Goal: Transaction & Acquisition: Purchase product/service

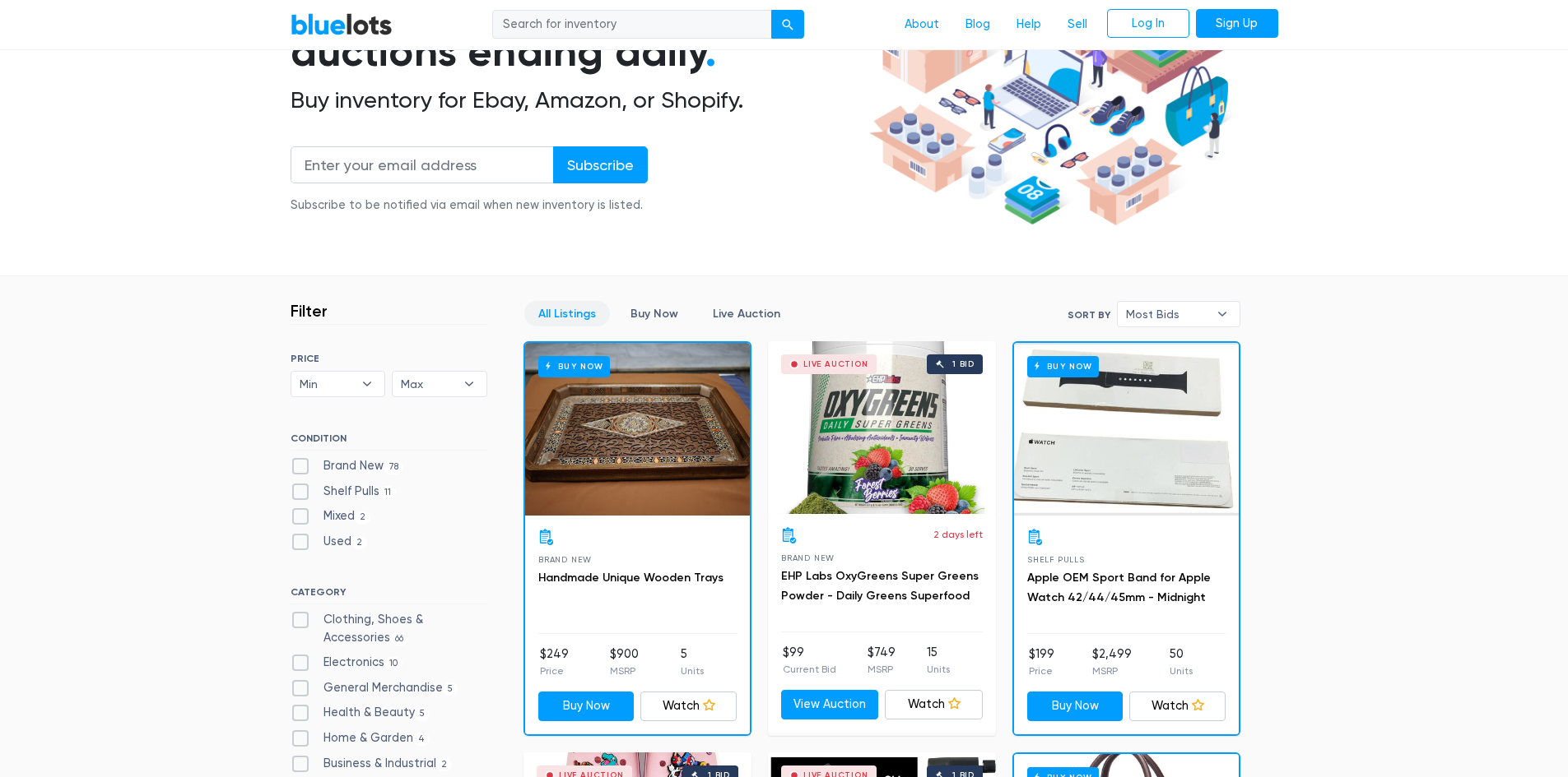
scroll to position [247, 0]
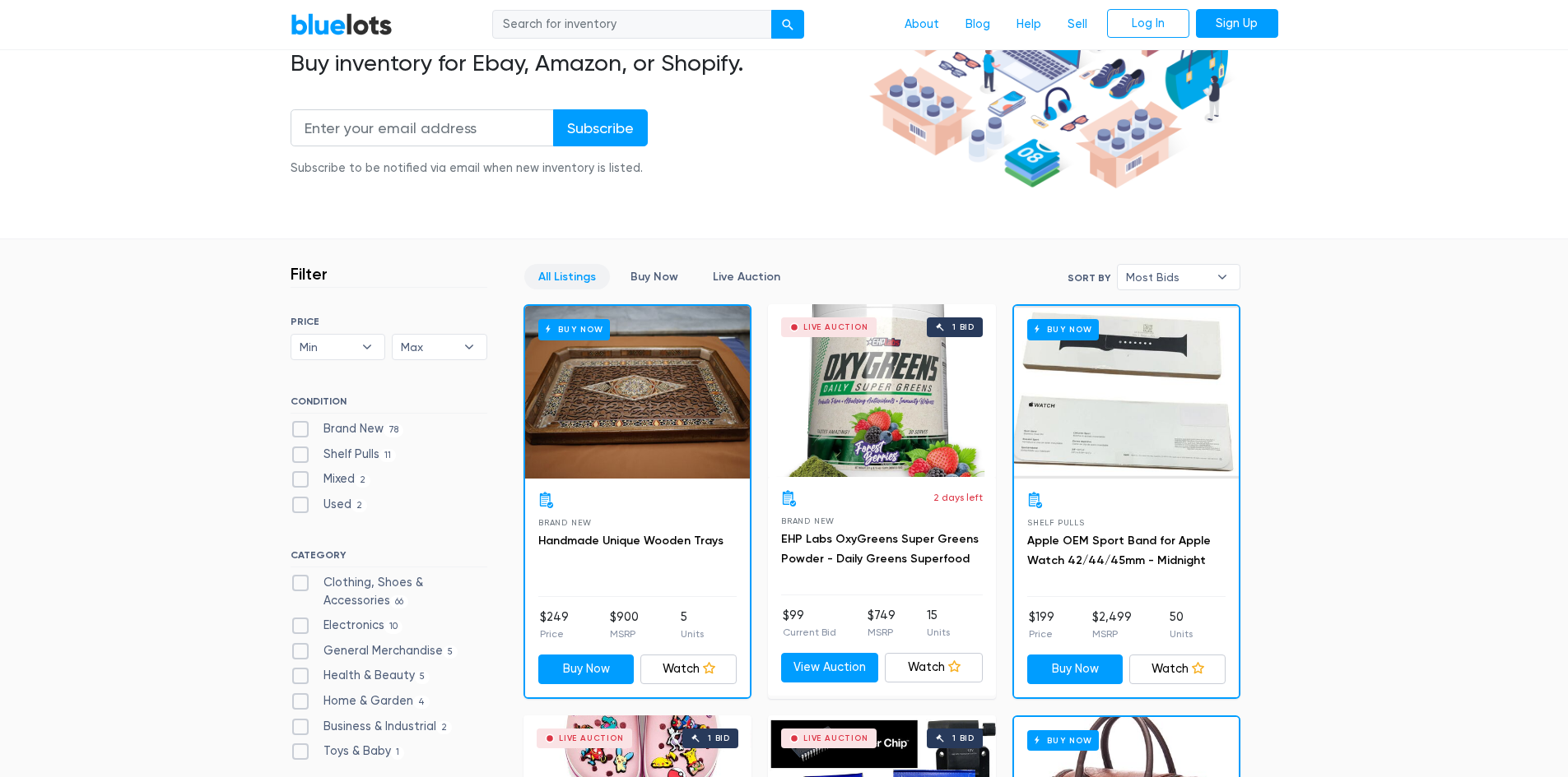
click at [297, 423] on label "Brand New 78" at bounding box center [347, 430] width 114 height 19
click at [297, 423] on New"] "Brand New 78" at bounding box center [296, 426] width 11 height 11
checkbox New"] "true"
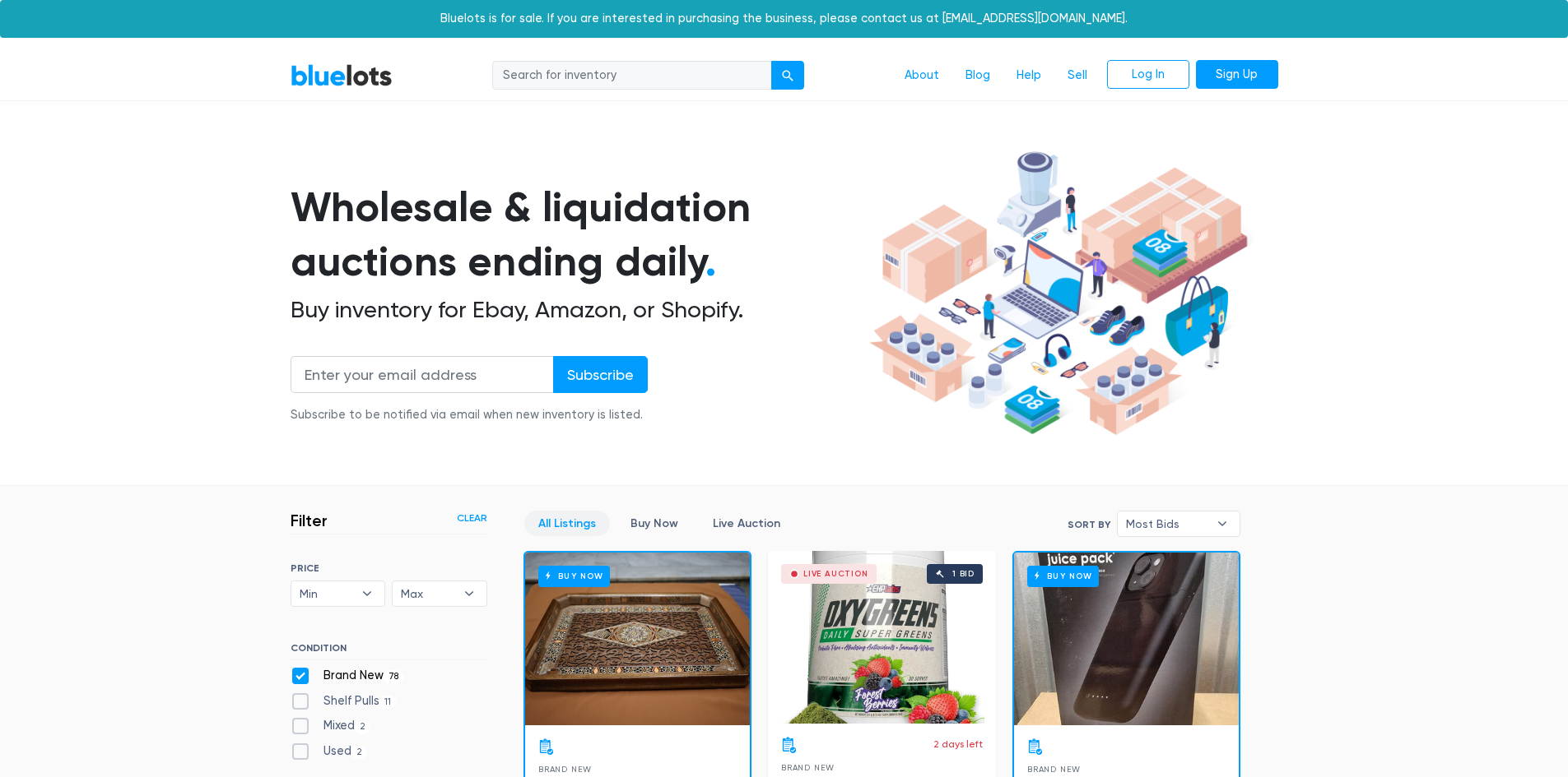
scroll to position [607, 0]
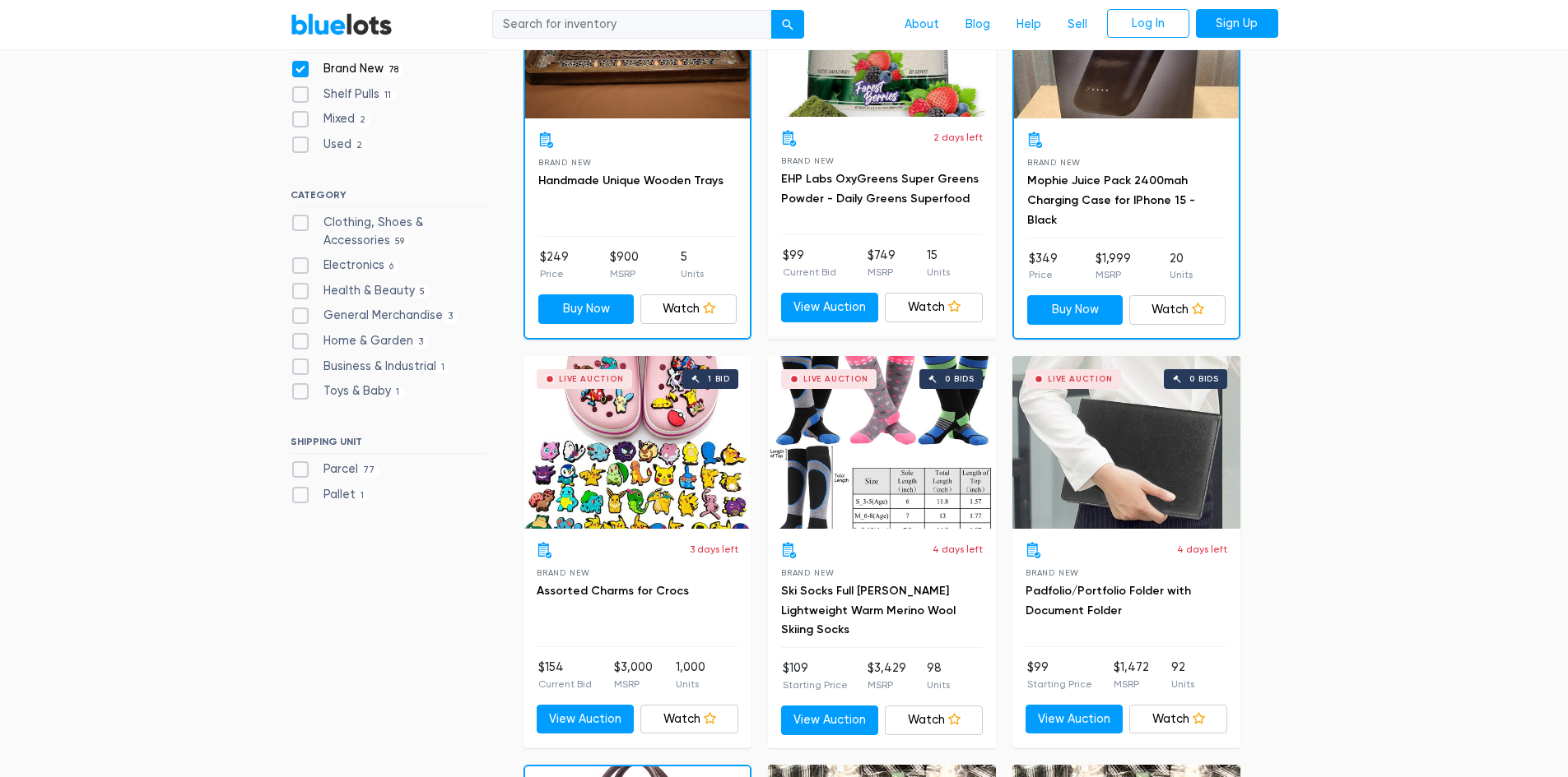
click at [300, 493] on label "Pallet 1" at bounding box center [330, 495] width 79 height 19
click at [300, 493] on input "Pallet 1" at bounding box center [296, 491] width 11 height 11
checkbox input "true"
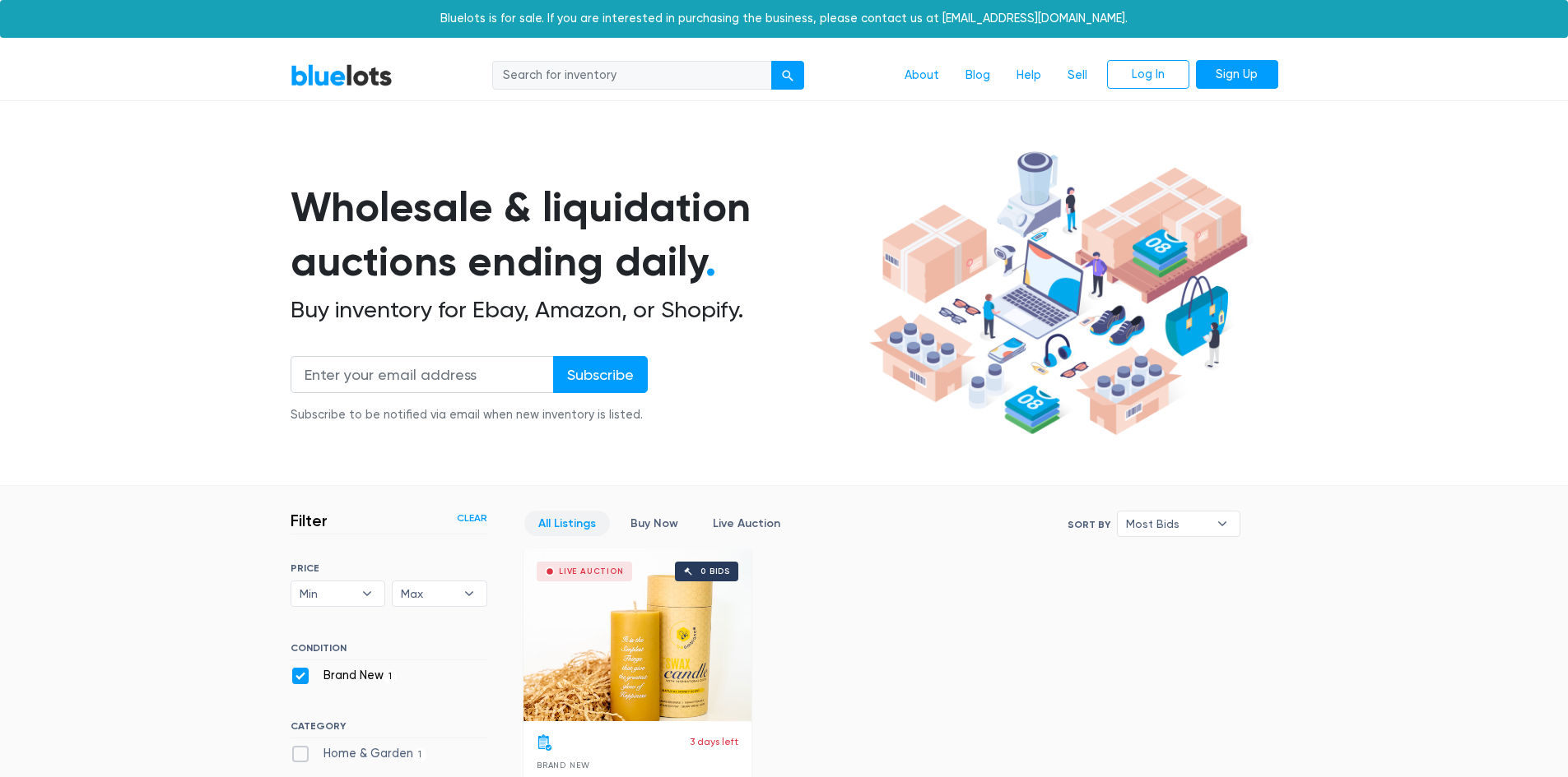
scroll to position [443, 0]
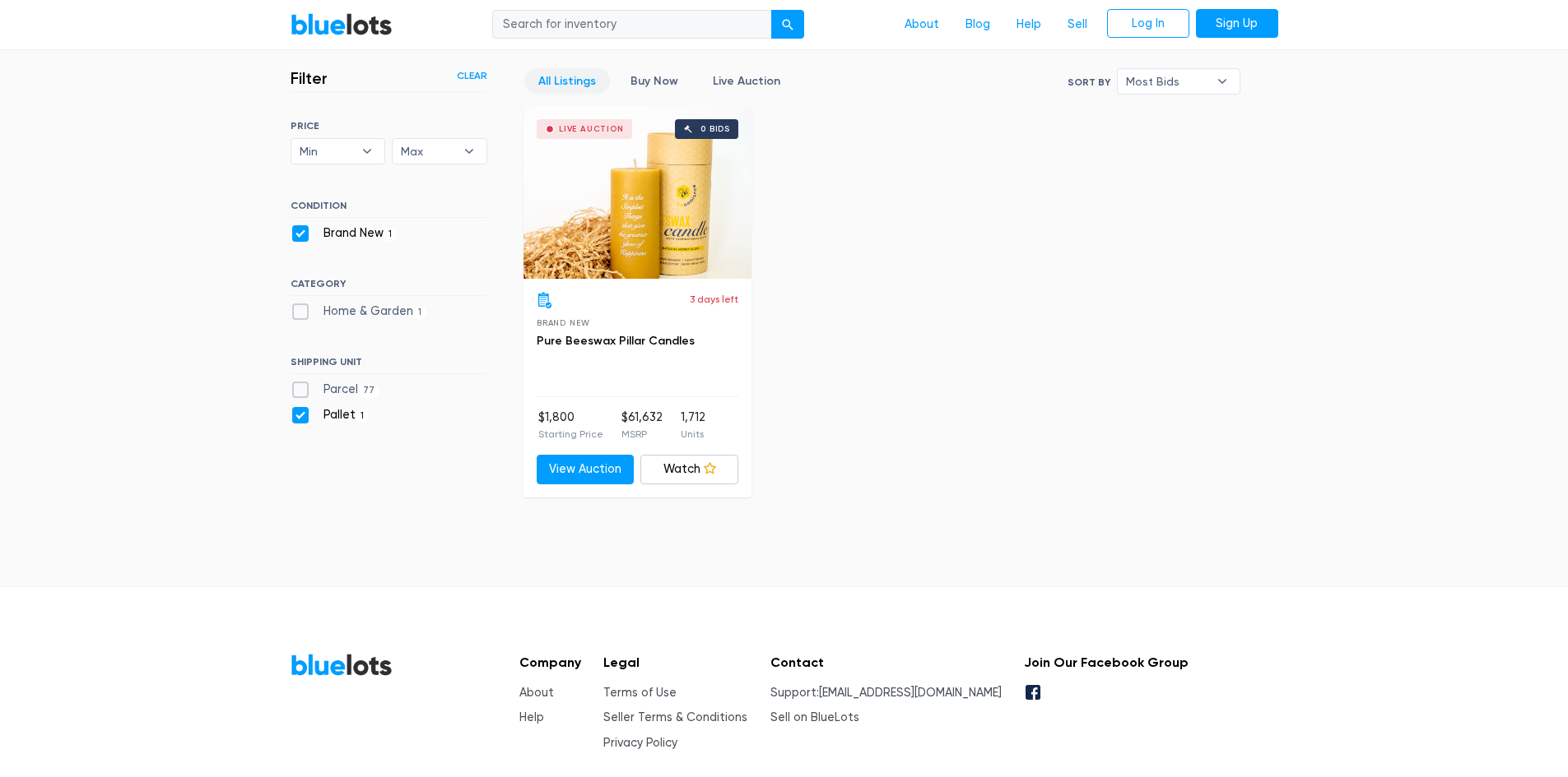
click at [296, 413] on label "Pallet 1" at bounding box center [330, 415] width 79 height 19
click at [296, 413] on input "Pallet 1" at bounding box center [296, 412] width 11 height 11
checkbox input "false"
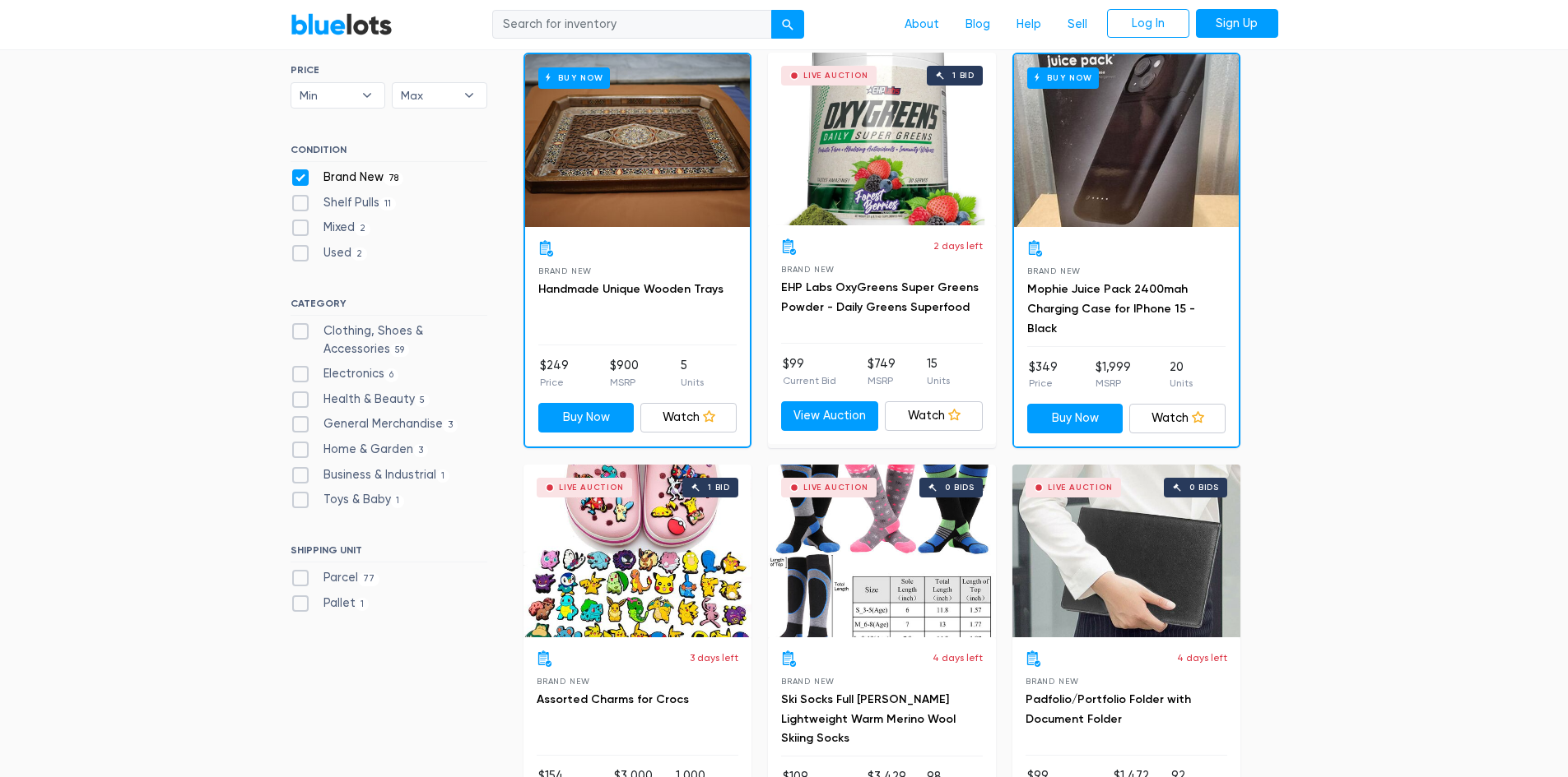
scroll to position [525, 0]
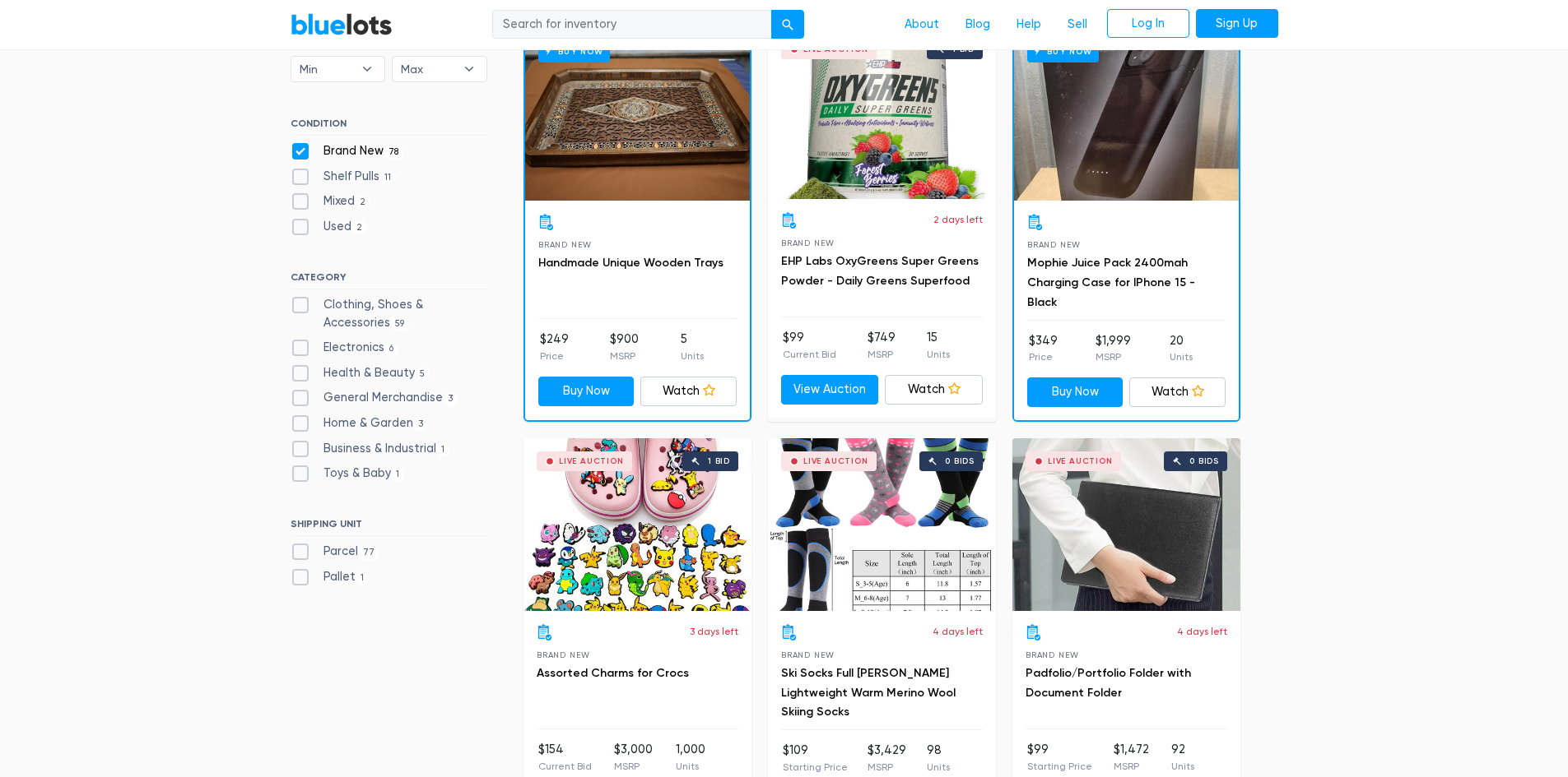
click at [302, 348] on label "Electronics 6" at bounding box center [344, 347] width 109 height 19
click at [301, 348] on input "Electronics 6" at bounding box center [296, 344] width 11 height 11
checkbox input "true"
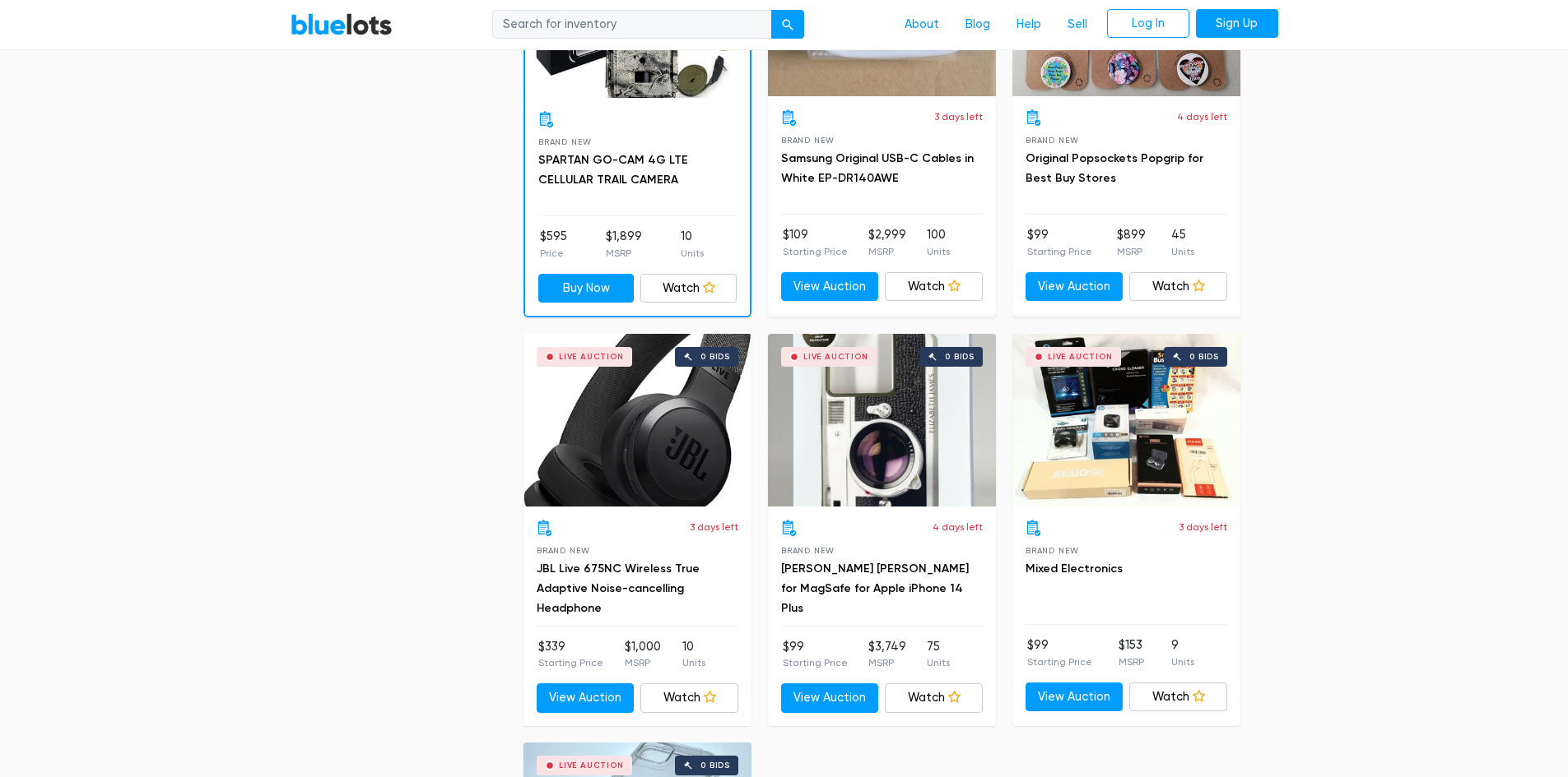
scroll to position [1183, 0]
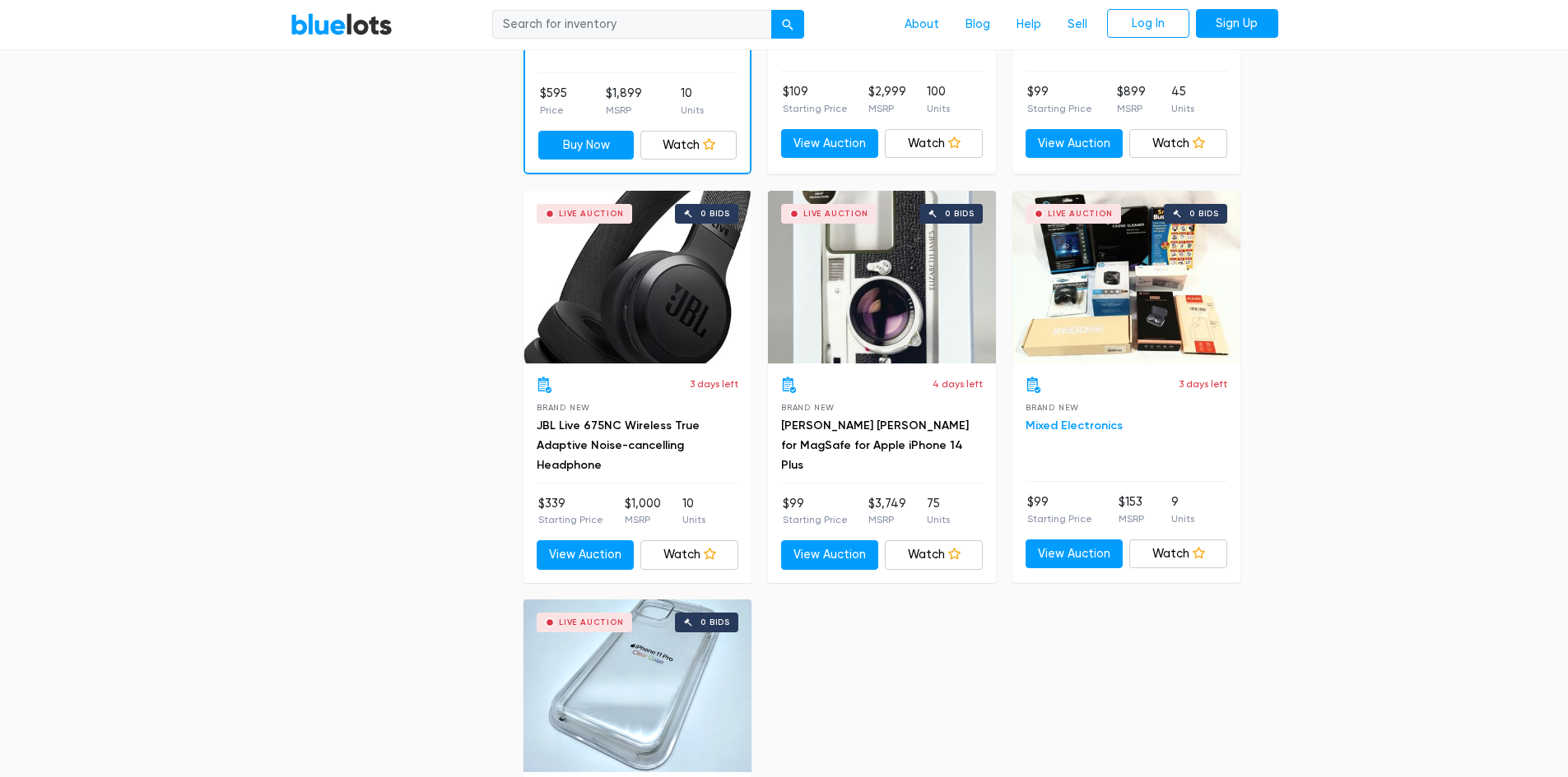
click at [1076, 422] on link "Mixed Electronics" at bounding box center [1074, 426] width 97 height 14
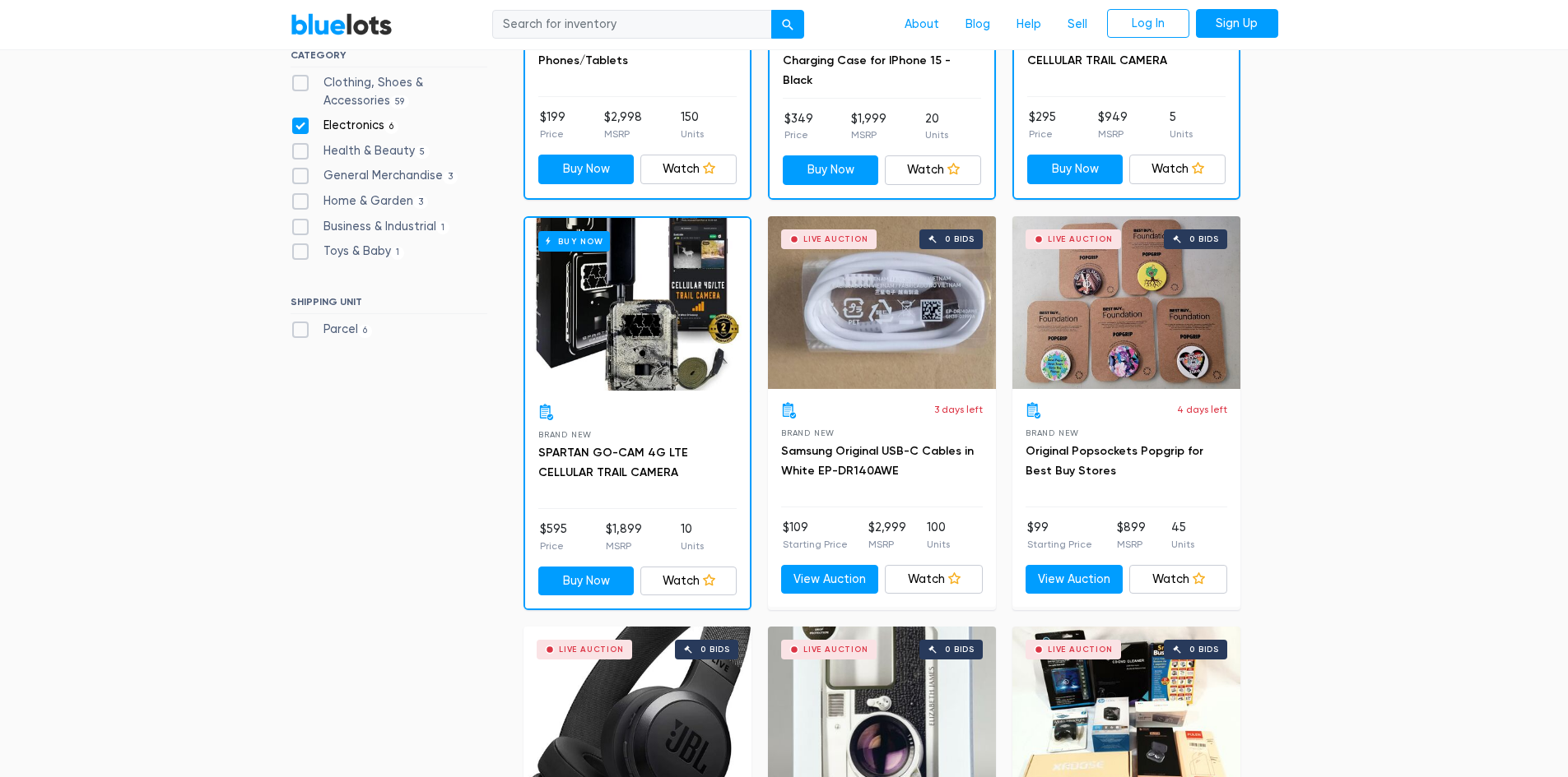
scroll to position [690, 0]
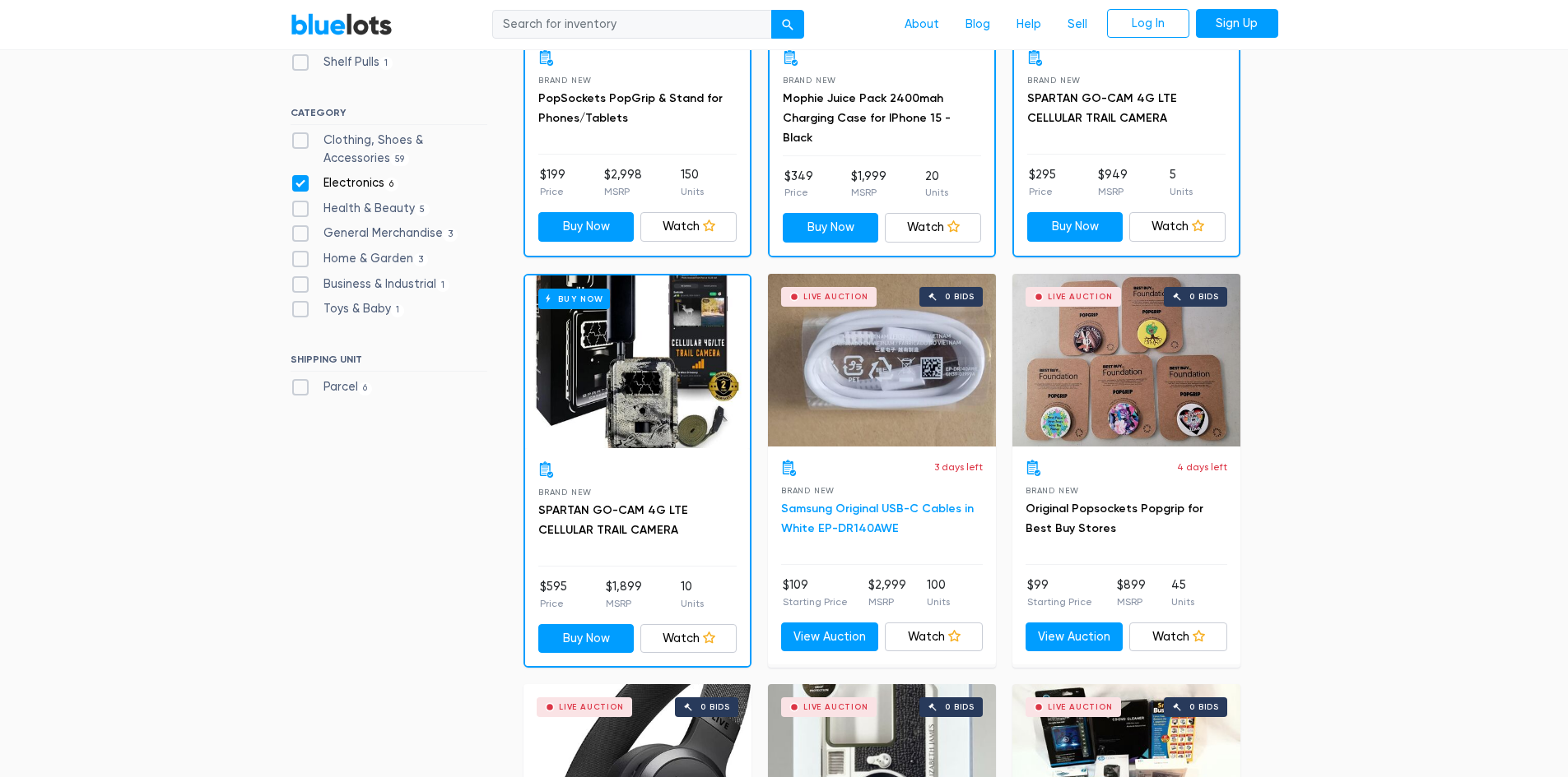
click at [849, 509] on link "Samsung Original USB-C Cables in White EP-DR140AWE" at bounding box center [877, 519] width 192 height 34
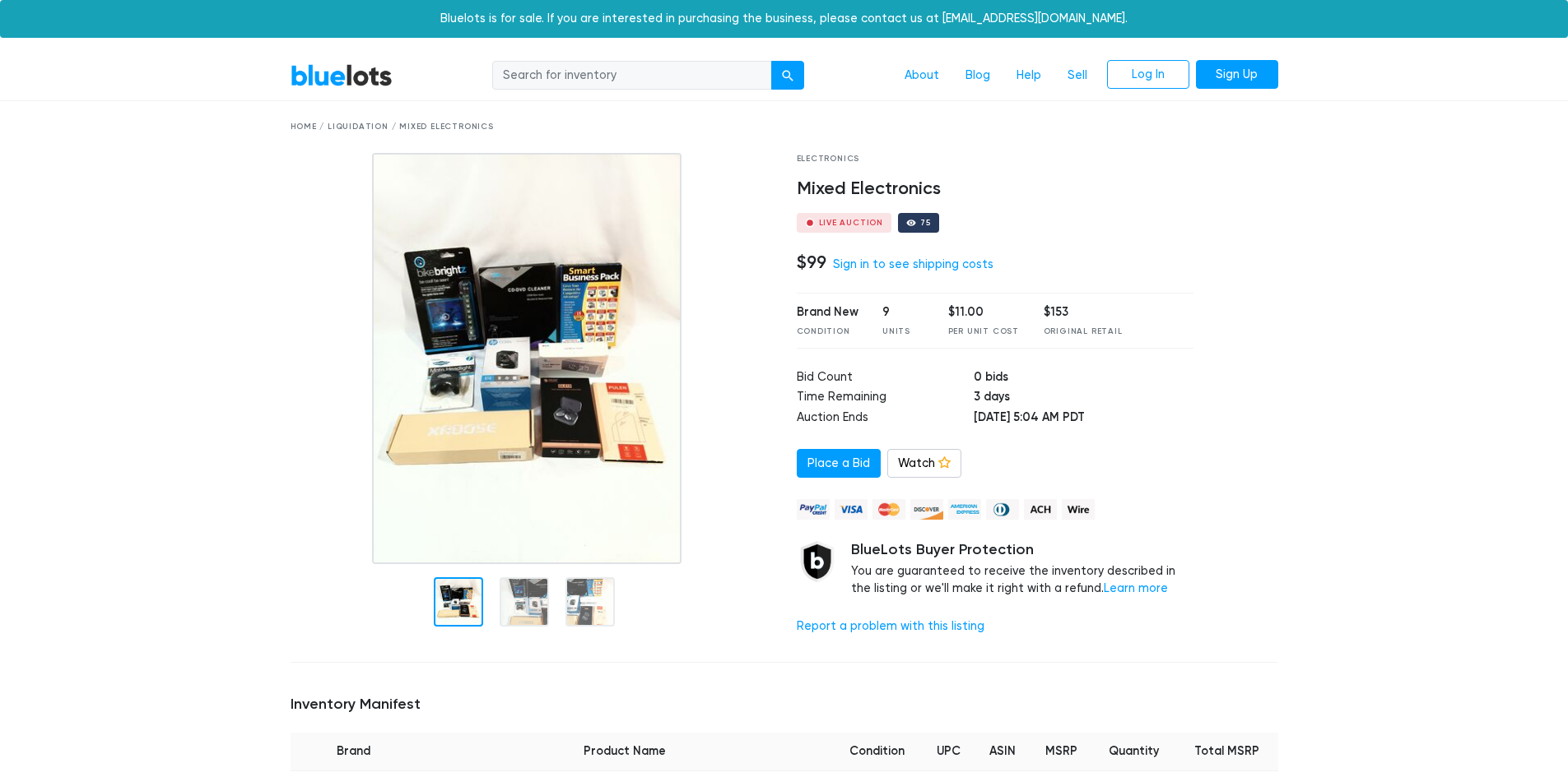
click at [545, 310] on img at bounding box center [527, 358] width 310 height 411
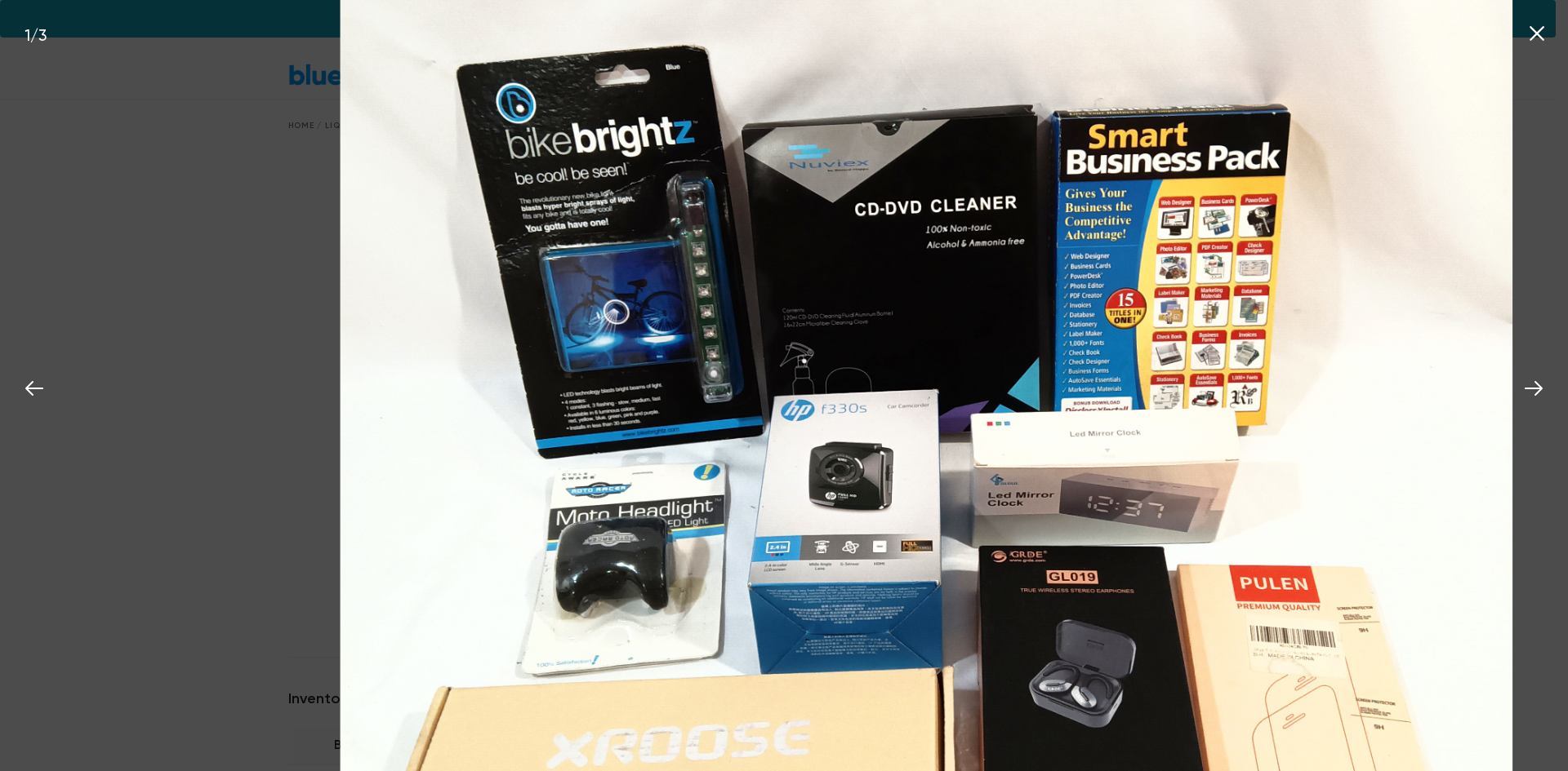
click at [145, 305] on div "1 / 3" at bounding box center [784, 385] width 1568 height 771
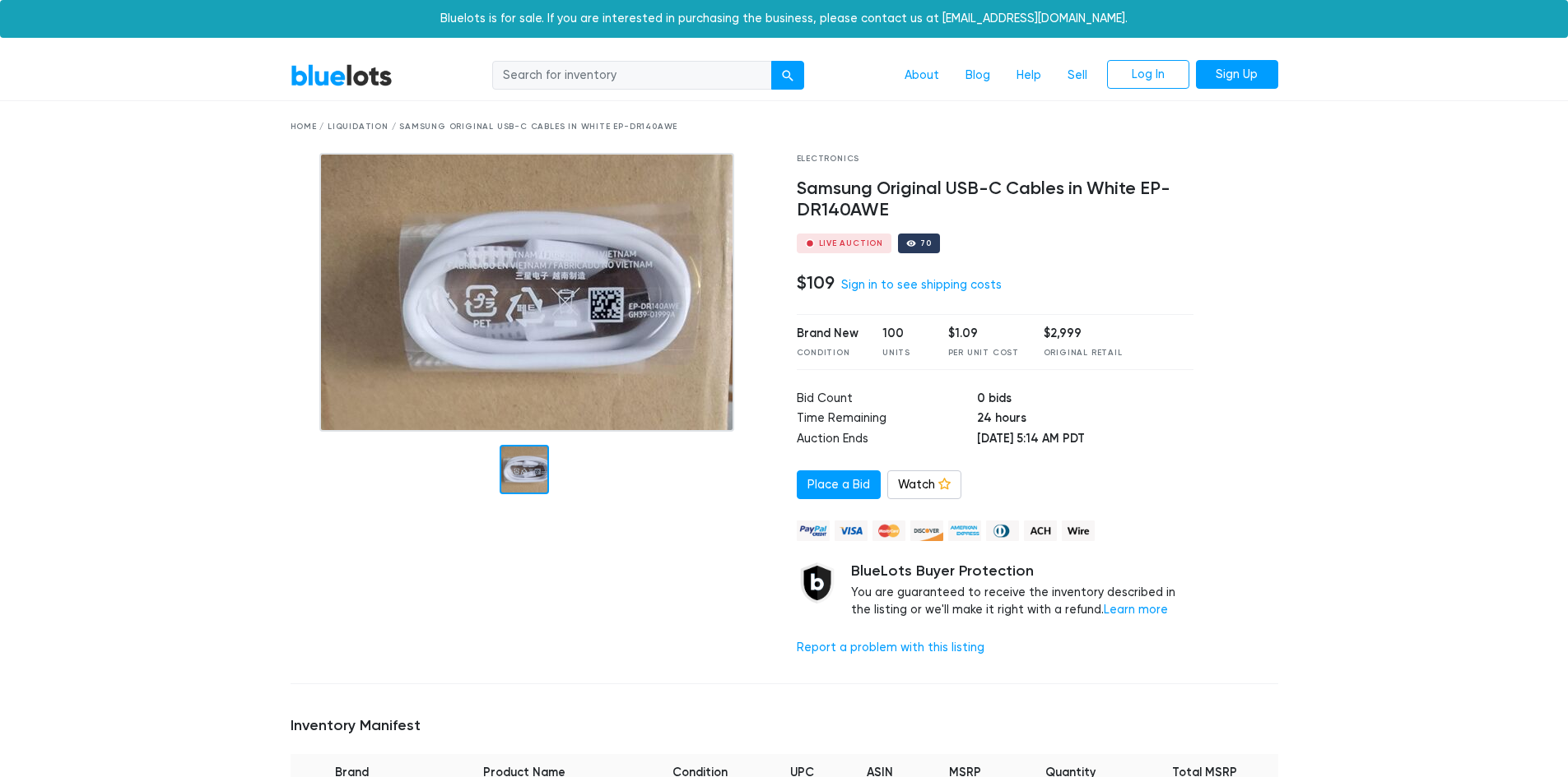
click at [915, 180] on h4 "Samsung Original USB-C Cables in White EP-DR140AWE" at bounding box center [995, 199] width 397 height 42
click at [1025, 194] on h4 "Samsung Original USB-C Cables in White EP-DR140AWE" at bounding box center [995, 199] width 397 height 42
click at [816, 276] on h4 "$109" at bounding box center [815, 283] width 38 height 21
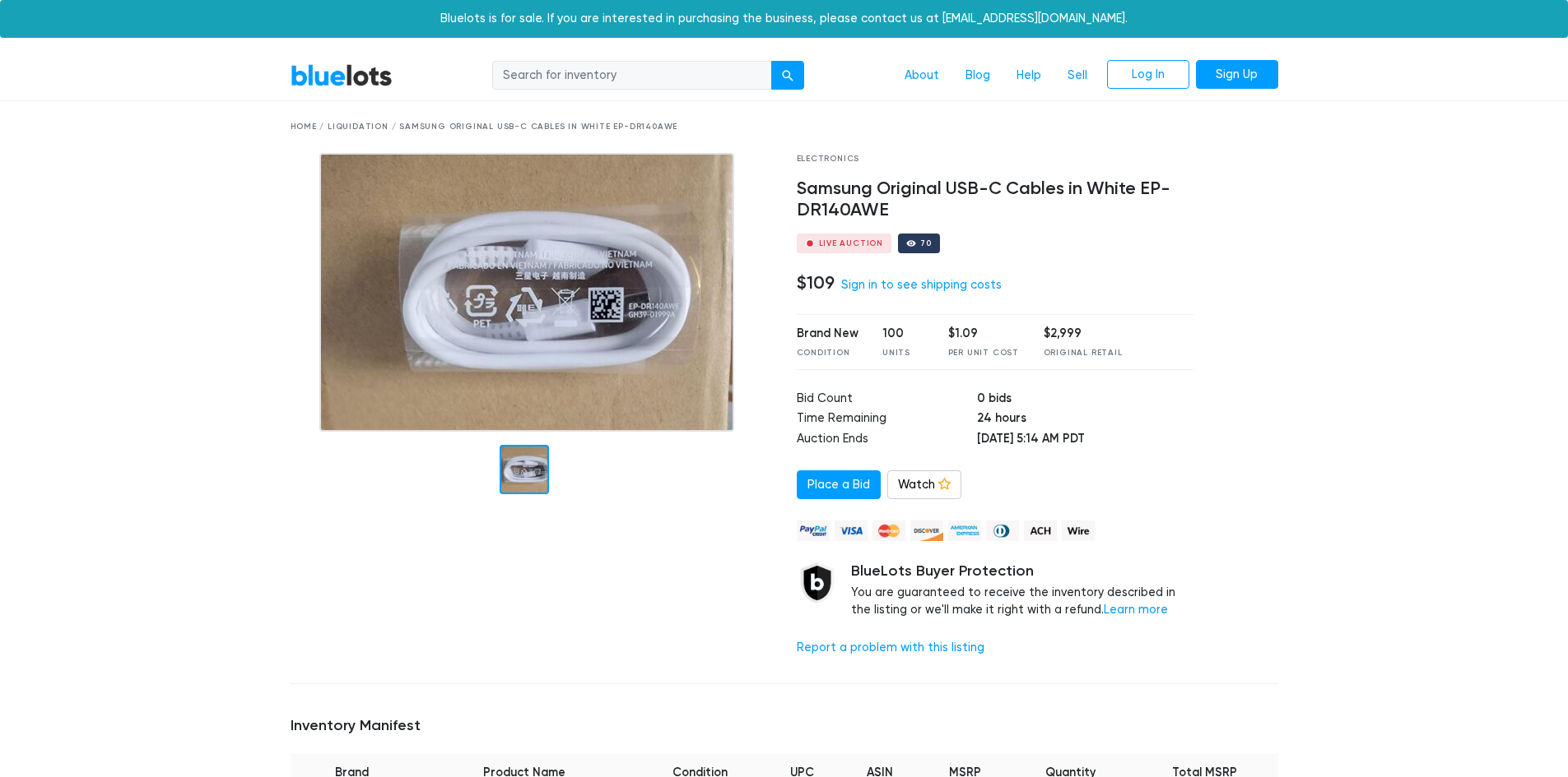
click at [816, 276] on h4 "$109" at bounding box center [815, 283] width 38 height 21
